Goal: Find specific page/section: Find specific page/section

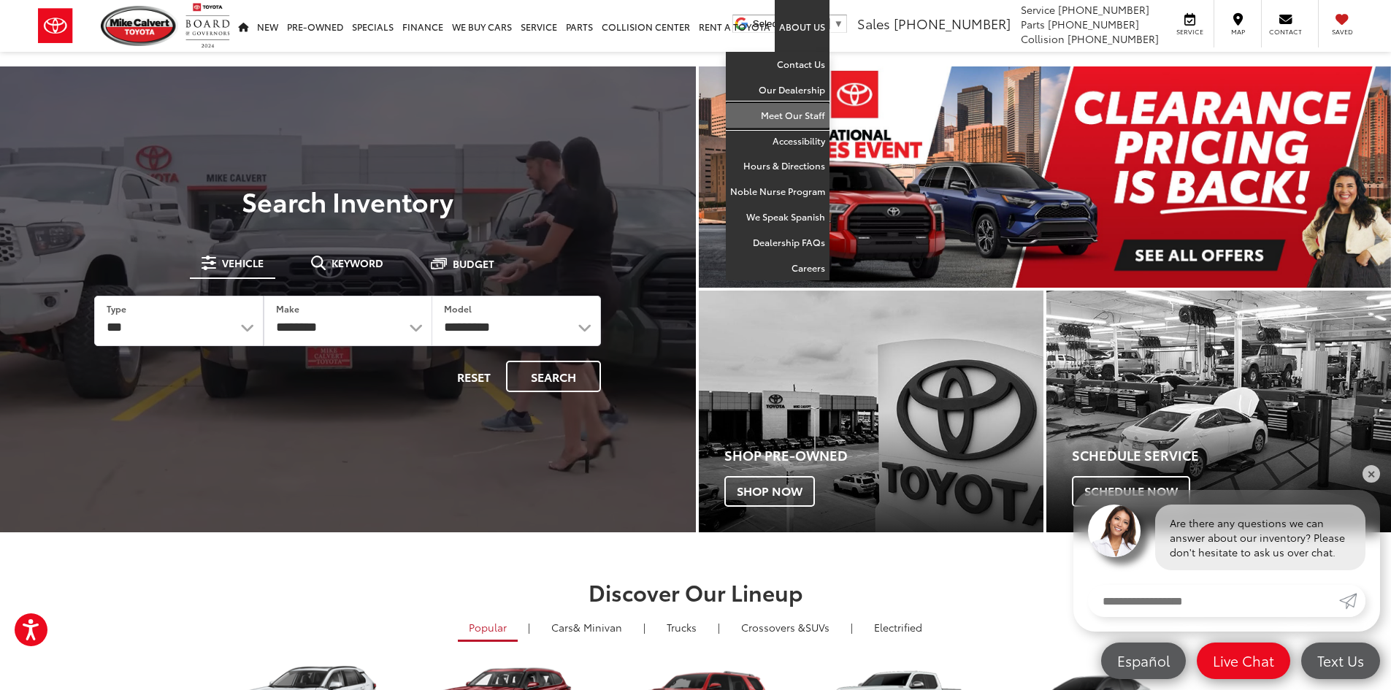
click at [801, 110] on link "Meet Our Staff" at bounding box center [778, 116] width 104 height 26
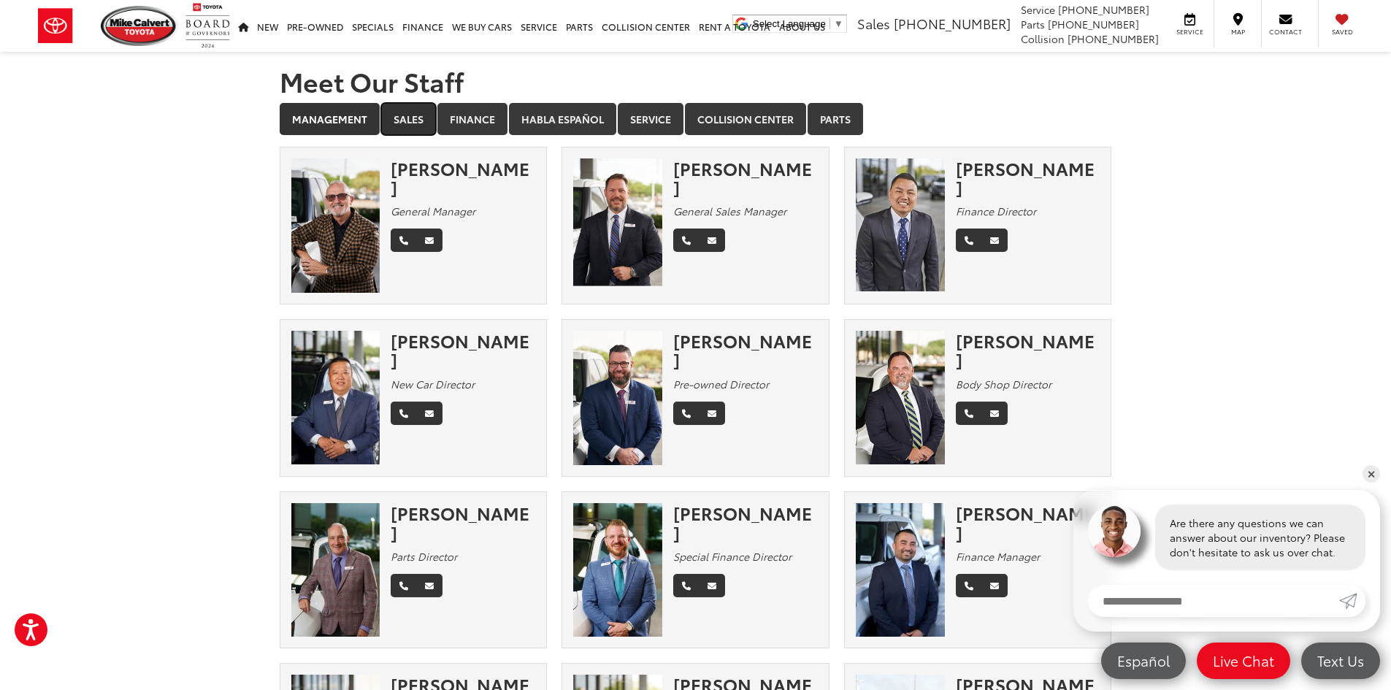
click at [409, 112] on link "Sales" at bounding box center [408, 119] width 55 height 32
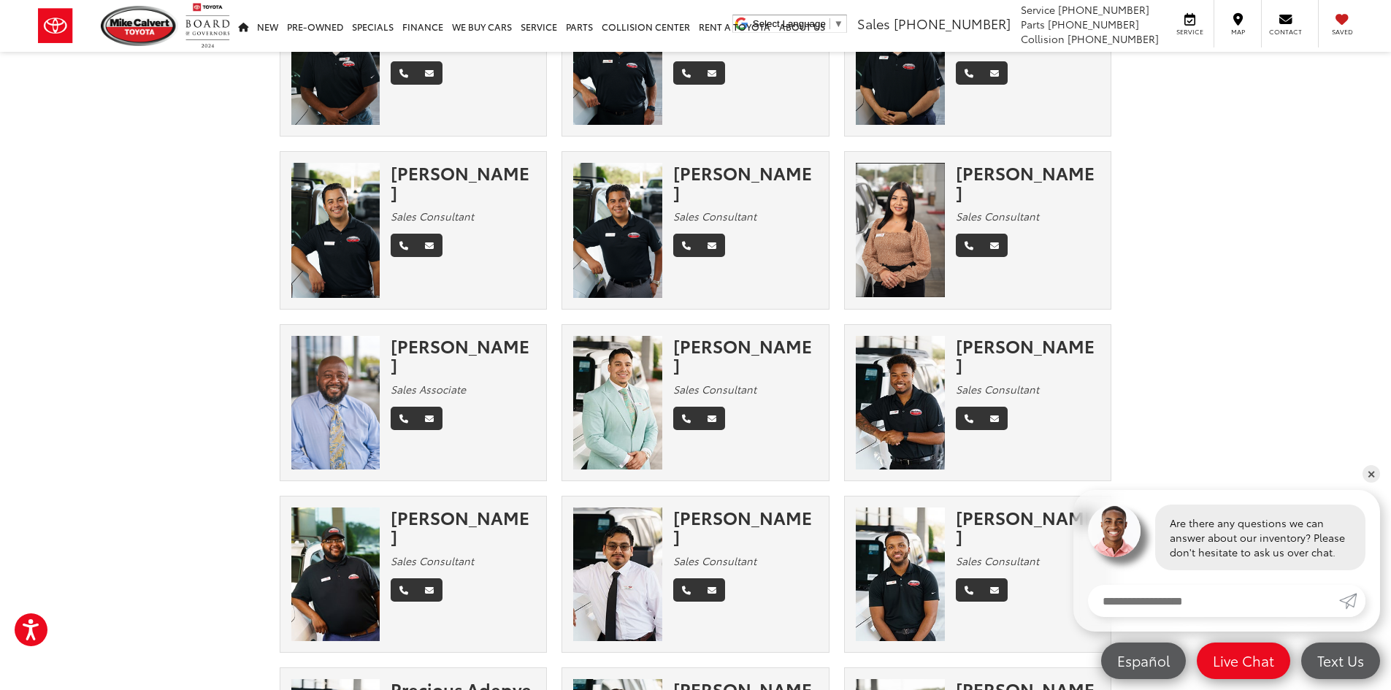
scroll to position [1531, 0]
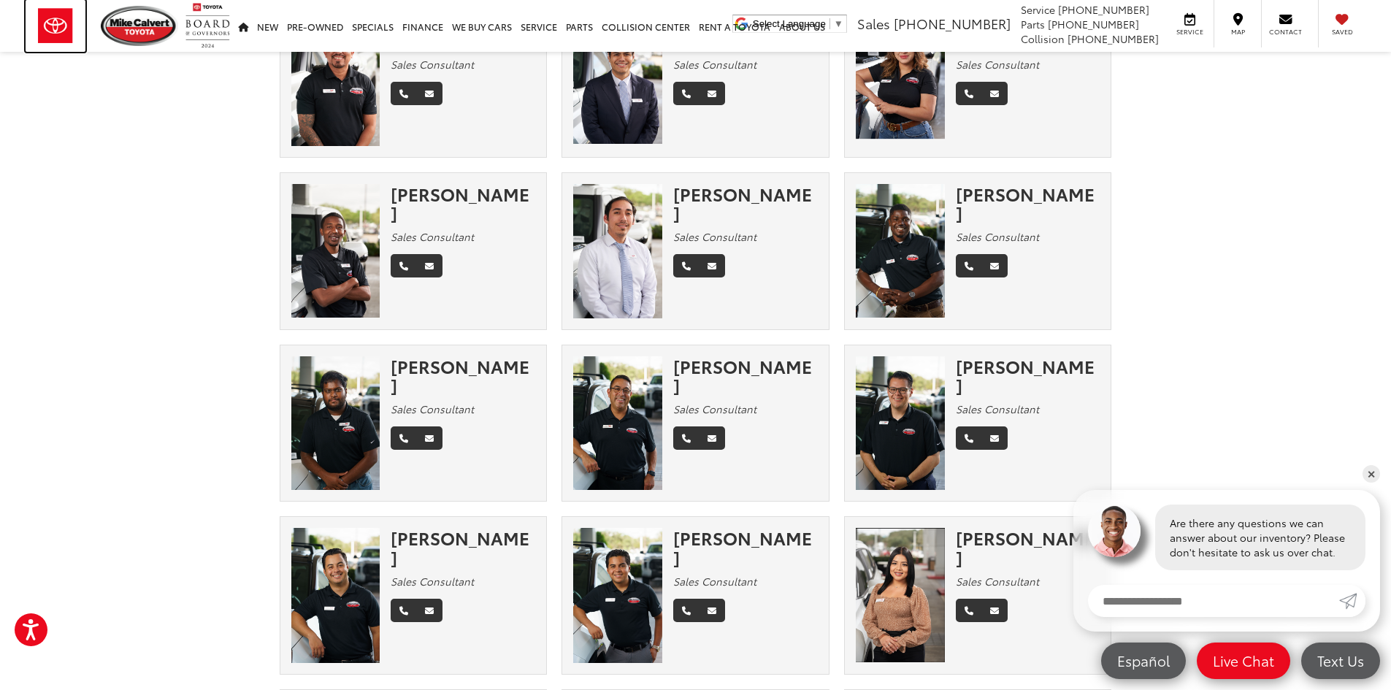
drag, startPoint x: 64, startPoint y: 16, endPoint x: 71, endPoint y: 1, distance: 16.7
click at [64, 16] on img at bounding box center [56, 26] width 60 height 52
